Goal: Check status

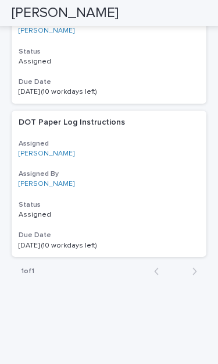
scroll to position [2181, 0]
click at [48, 144] on div "DOT Paper Log Instructions Assigned [PERSON_NAME] Assigned By [PERSON_NAME] Sta…" at bounding box center [109, 184] width 195 height 146
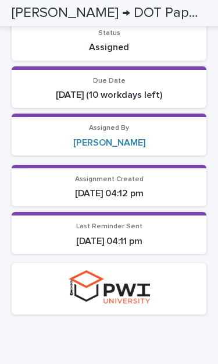
scroll to position [45, 0]
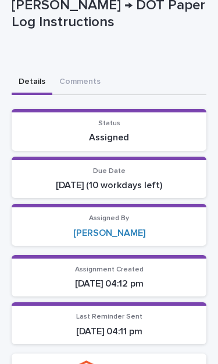
click at [69, 77] on button "Comments" at bounding box center [79, 82] width 55 height 24
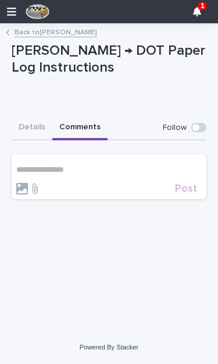
click at [23, 116] on button "Details" at bounding box center [32, 128] width 41 height 24
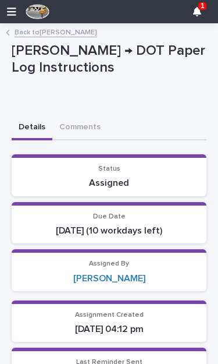
click at [70, 173] on div "Status Assigned" at bounding box center [109, 177] width 181 height 24
click at [21, 35] on link "Back to [PERSON_NAME]" at bounding box center [56, 32] width 83 height 12
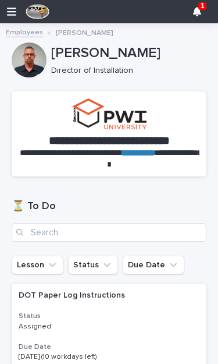
click at [194, 12] on icon at bounding box center [197, 11] width 8 height 9
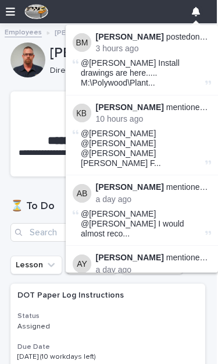
scroll to position [0, 1]
